Goal: Task Accomplishment & Management: Use online tool/utility

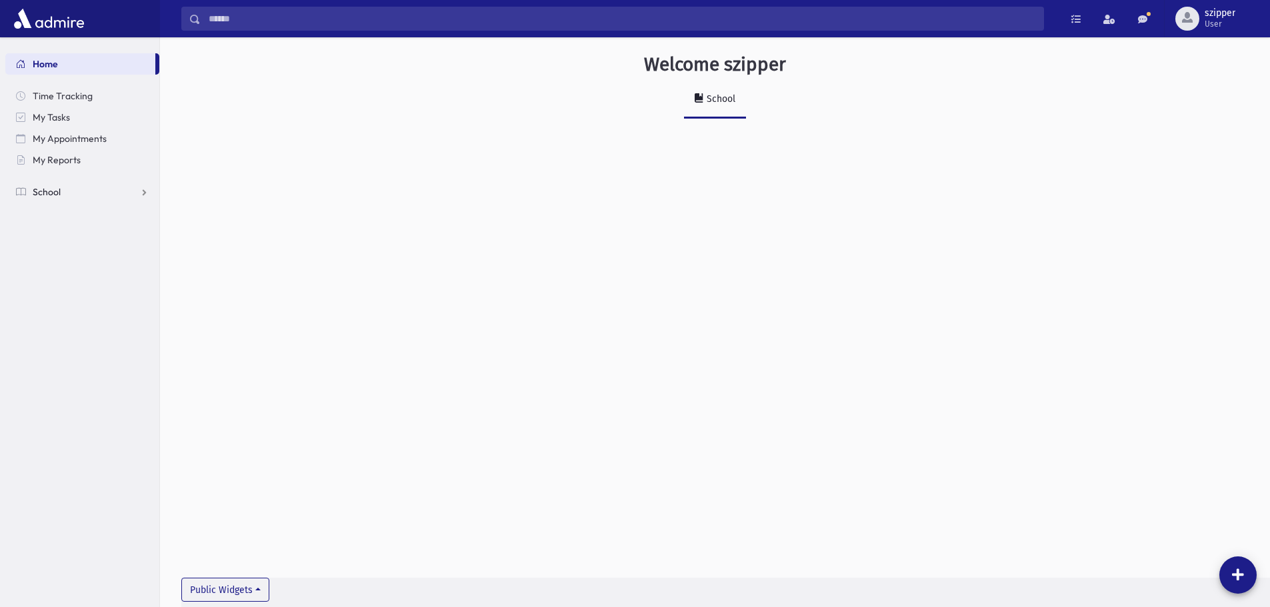
click at [54, 187] on span "School" at bounding box center [47, 192] width 28 height 12
click at [84, 237] on span "Attendance" at bounding box center [64, 235] width 49 height 12
click at [81, 259] on link "Entry" at bounding box center [82, 255] width 154 height 21
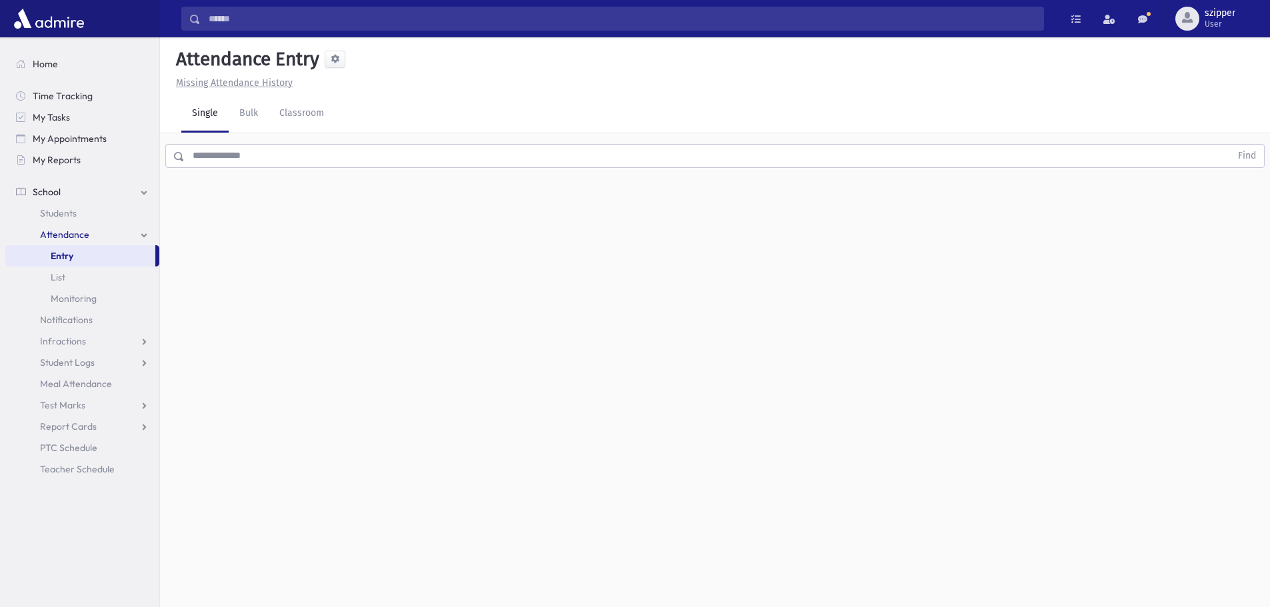
click at [322, 91] on header "Attendance Entry Missing Attendance History" at bounding box center [715, 66] width 1110 height 58
click at [309, 105] on link "Classroom" at bounding box center [302, 113] width 66 height 37
click at [337, 177] on div "--Select One--" at bounding box center [363, 172] width 132 height 14
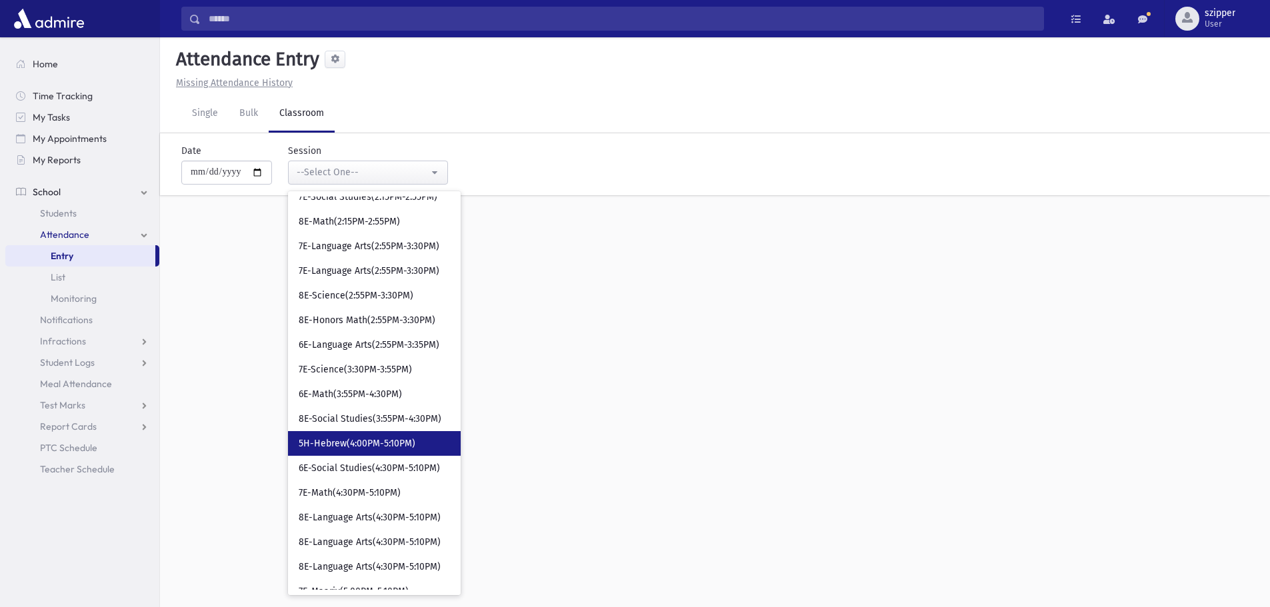
scroll to position [692, 0]
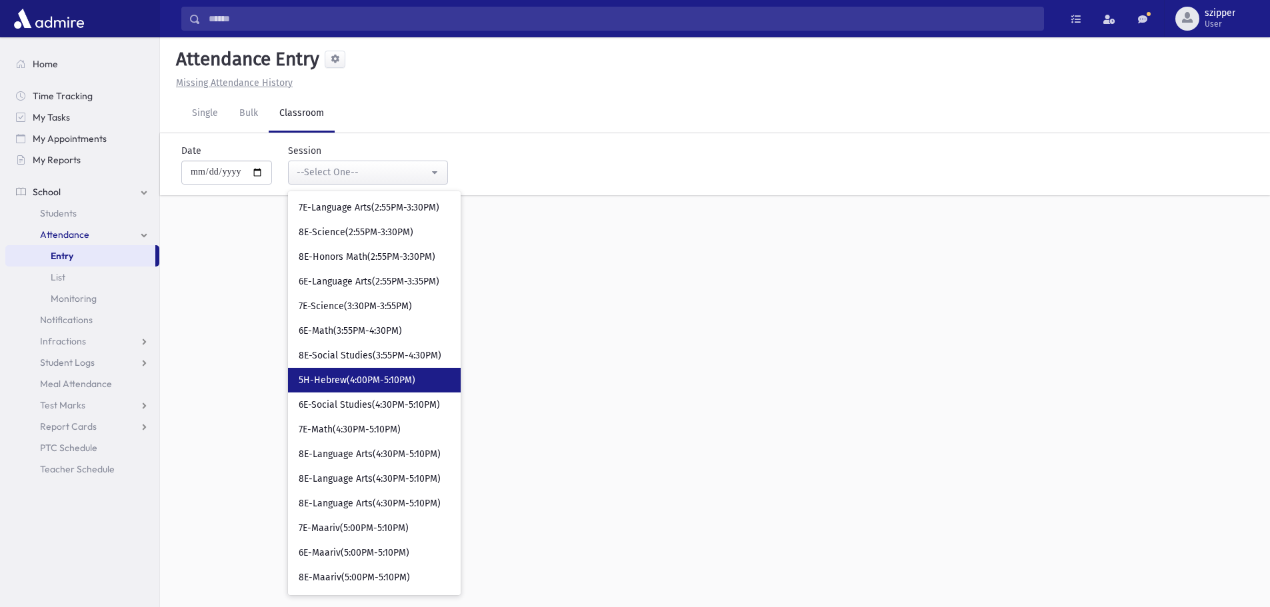
click at [395, 389] on link "5H-Hebrew(4:00PM-5:10PM)" at bounding box center [374, 380] width 173 height 25
select select "****"
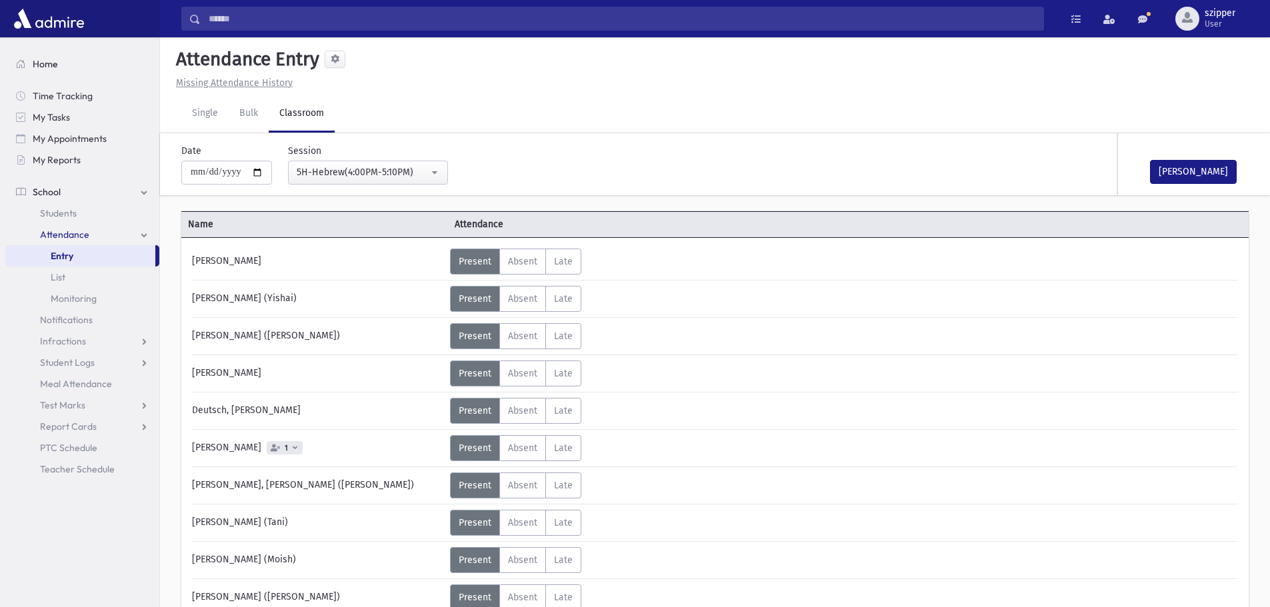
click at [46, 65] on span "Home" at bounding box center [45, 64] width 25 height 12
